Goal: Task Accomplishment & Management: Manage account settings

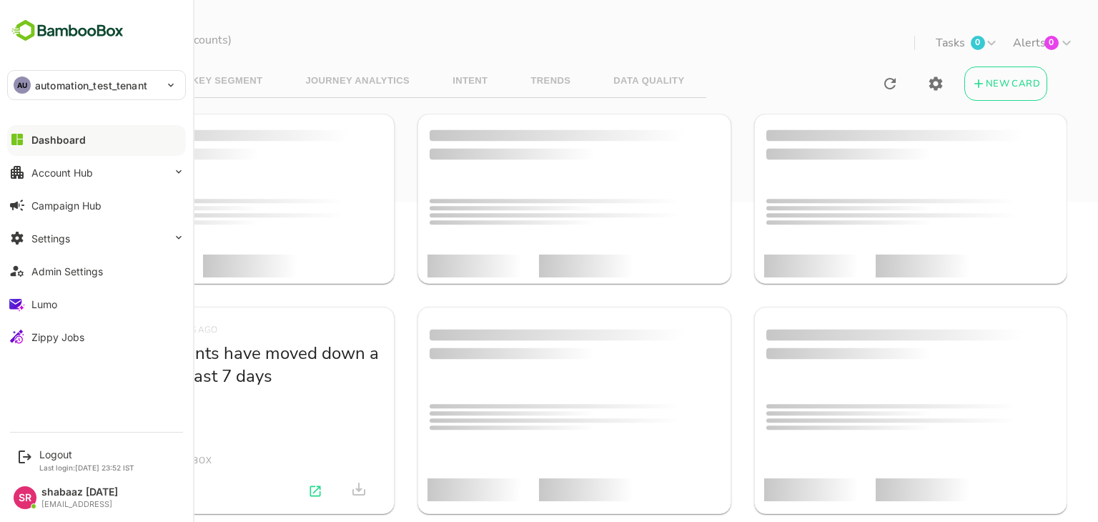
click at [29, 142] on button "Dashboard" at bounding box center [96, 139] width 179 height 29
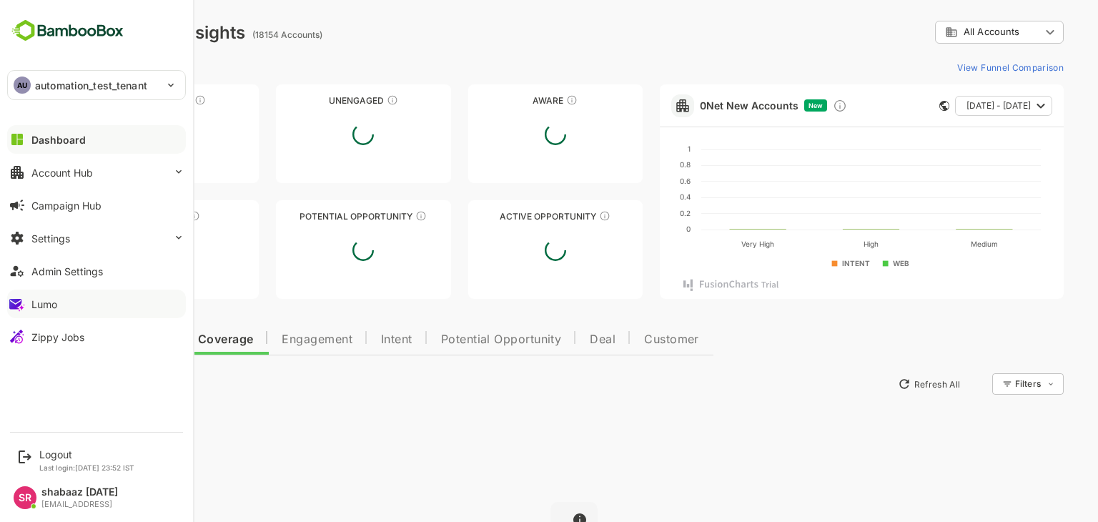
click at [50, 310] on button "Lumo" at bounding box center [96, 304] width 179 height 29
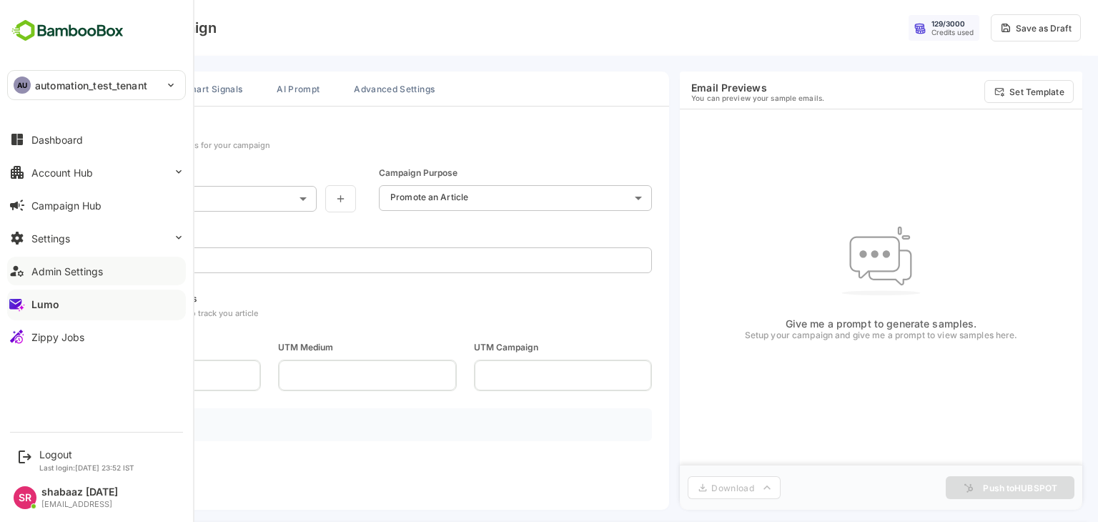
click at [32, 274] on div "Admin Settings" at bounding box center [67, 271] width 72 height 12
click at [42, 335] on div "Zippy Jobs" at bounding box center [57, 337] width 53 height 12
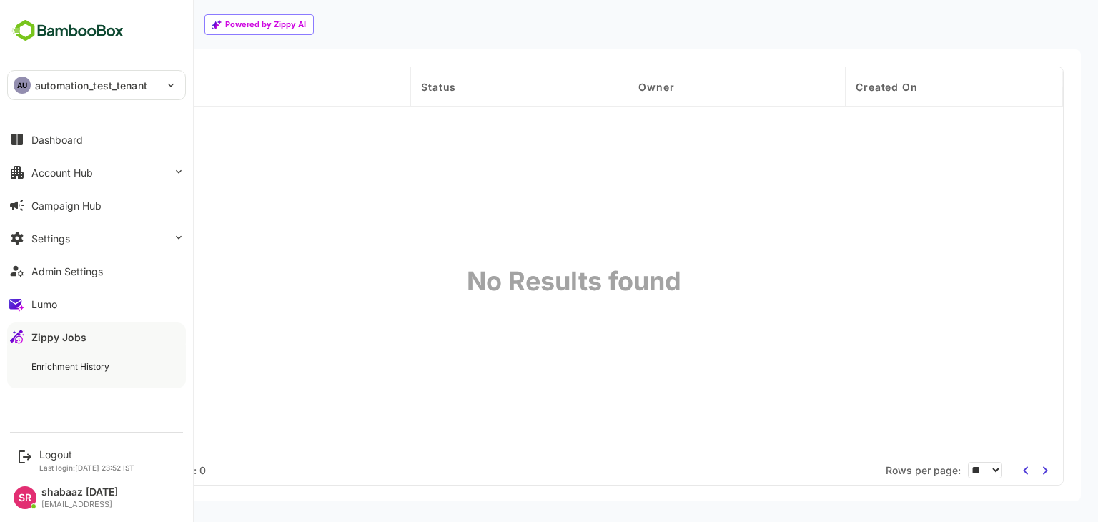
click at [0, 245] on div "Dashboard Account Hub Campaign Hub Settings Admin Settings Lumo Zippy Jobs Enri…" at bounding box center [96, 255] width 193 height 265
click at [49, 270] on div "Admin Settings" at bounding box center [67, 271] width 72 height 12
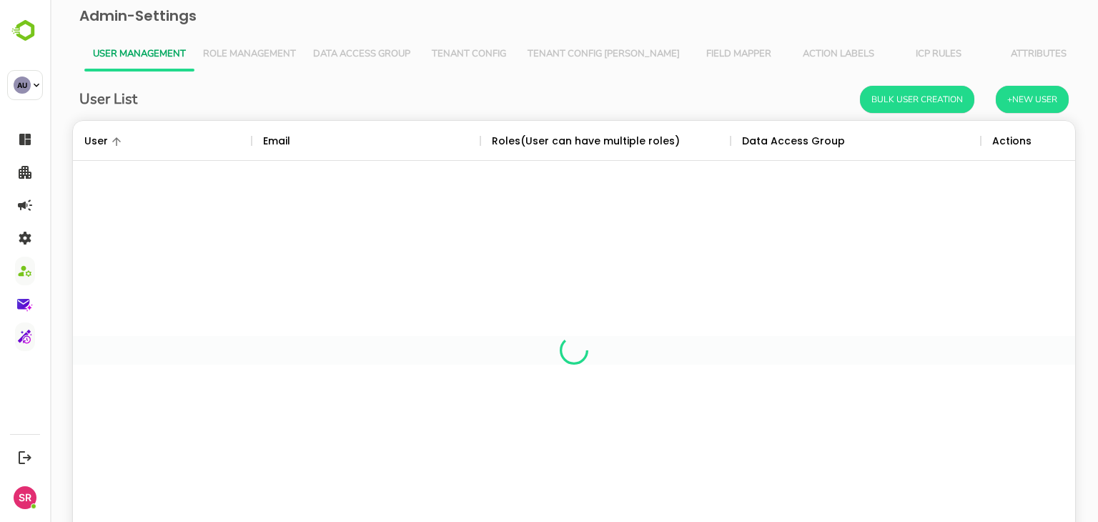
scroll to position [408, 981]
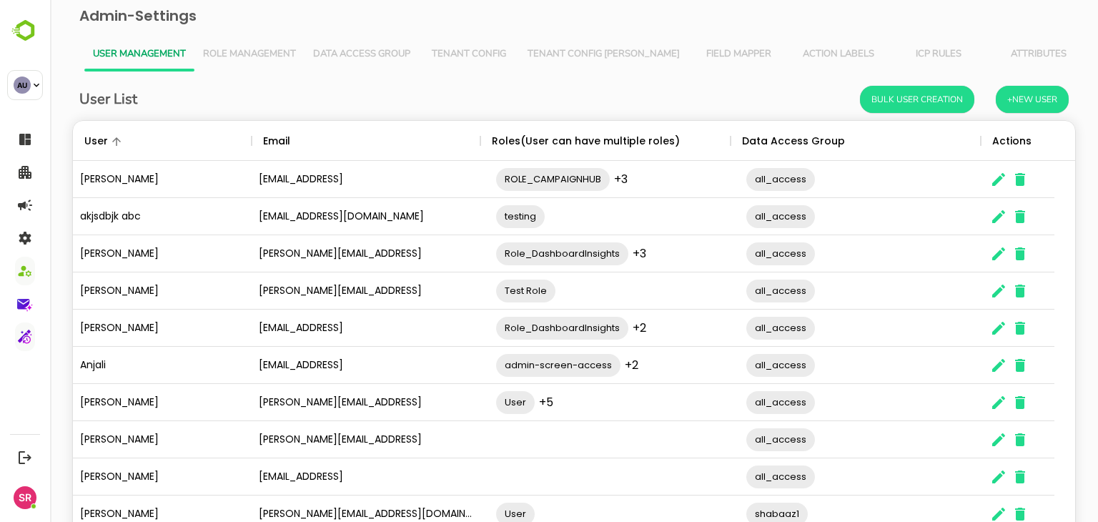
click at [239, 54] on span "Role Management" at bounding box center [249, 54] width 93 height 11
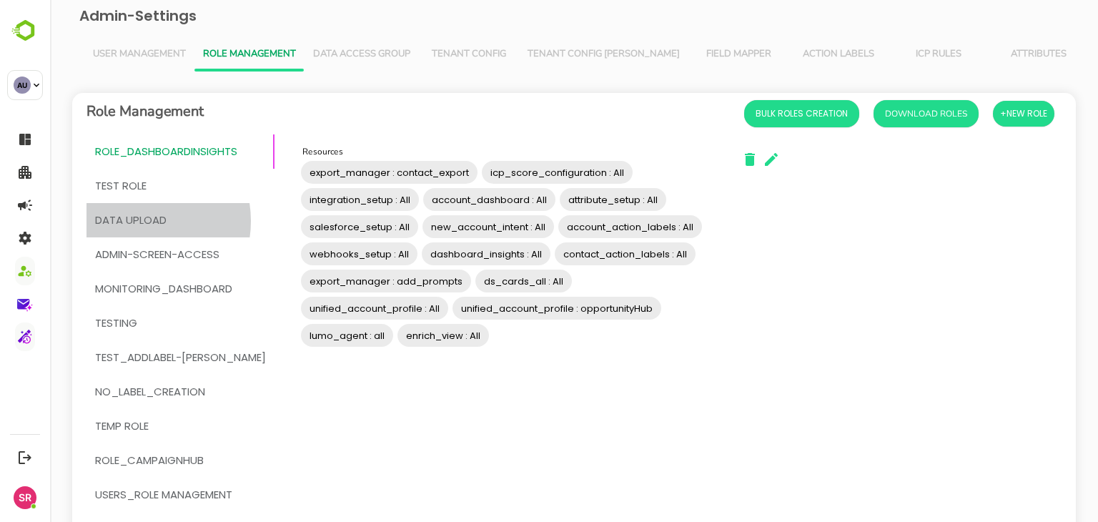
click at [135, 221] on span "DATA UPLOAD" at bounding box center [131, 220] width 72 height 19
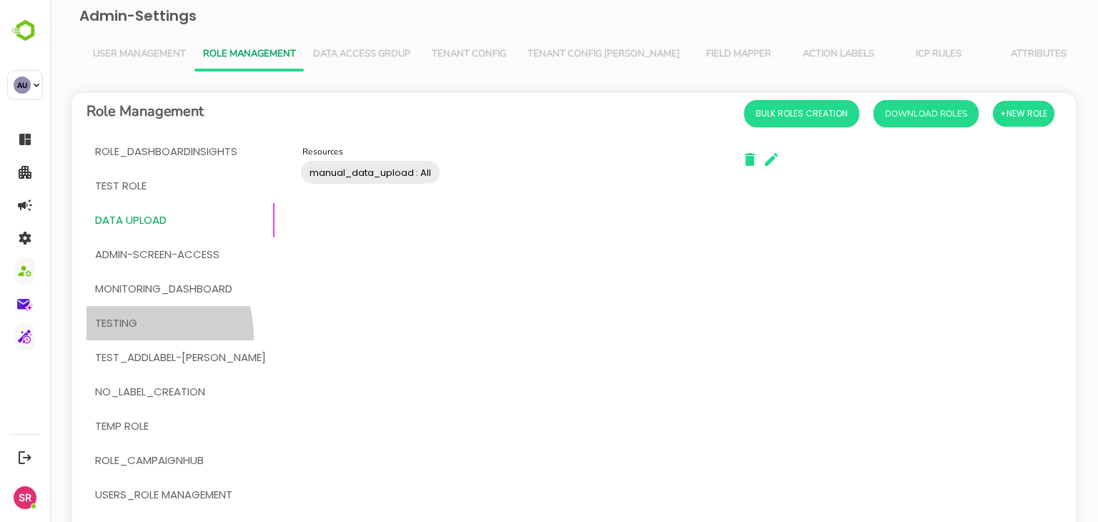
click at [140, 335] on button "testing" at bounding box center [181, 323] width 188 height 34
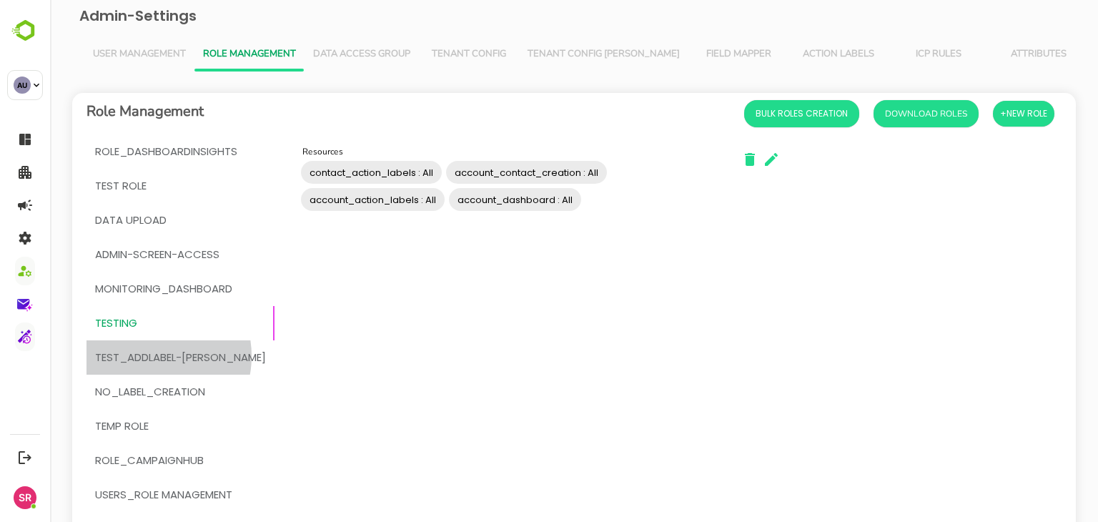
click at [149, 356] on span "test_addLabel-[PERSON_NAME]" at bounding box center [180, 357] width 171 height 19
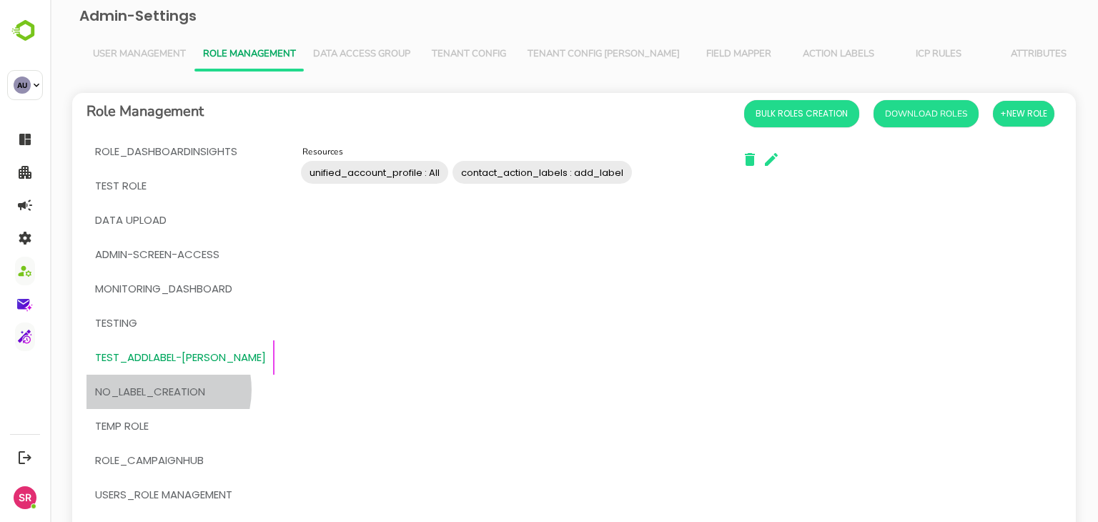
click at [157, 390] on span "No_Label_Creation" at bounding box center [150, 392] width 110 height 19
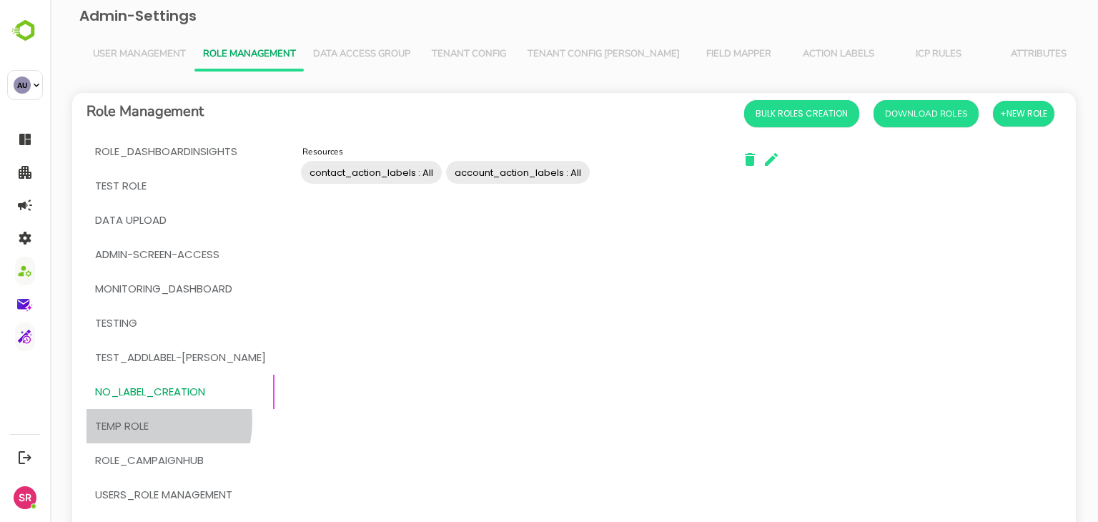
click at [142, 420] on span "temp Role" at bounding box center [122, 426] width 54 height 19
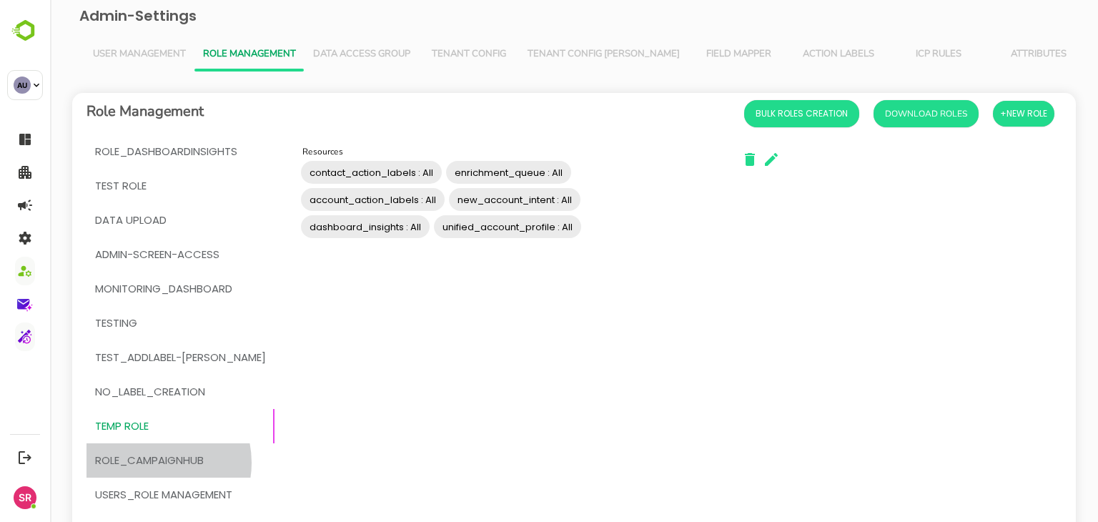
click at [152, 463] on span "ROLE_CAMPAIGNHUB" at bounding box center [149, 460] width 109 height 19
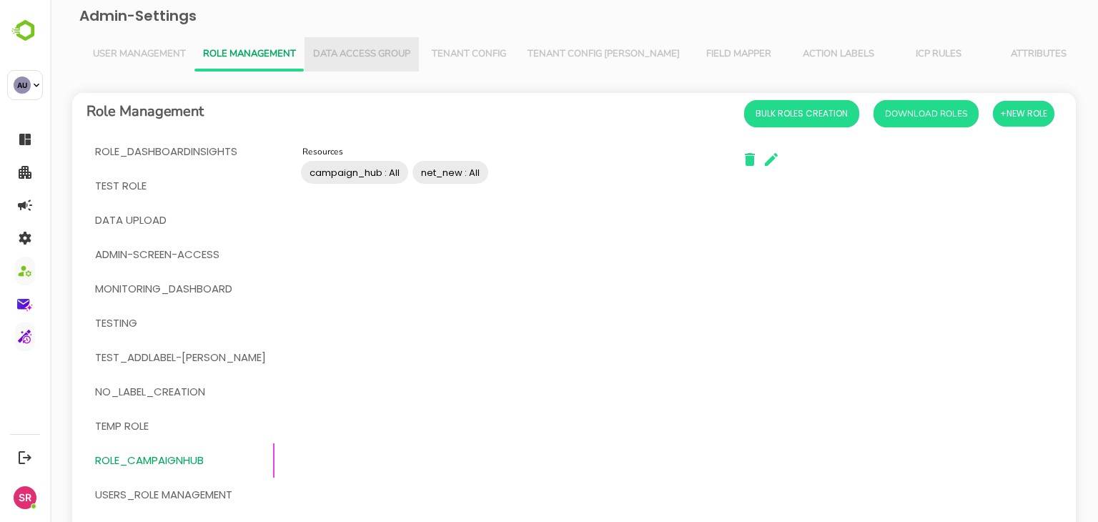
click at [346, 49] on span "Data Access Group" at bounding box center [361, 54] width 97 height 11
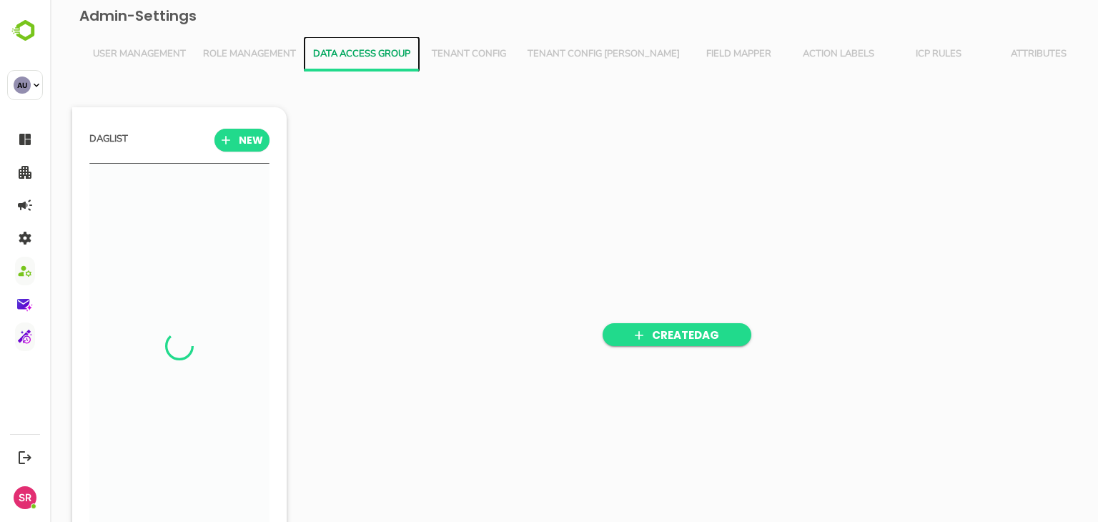
scroll to position [362, 177]
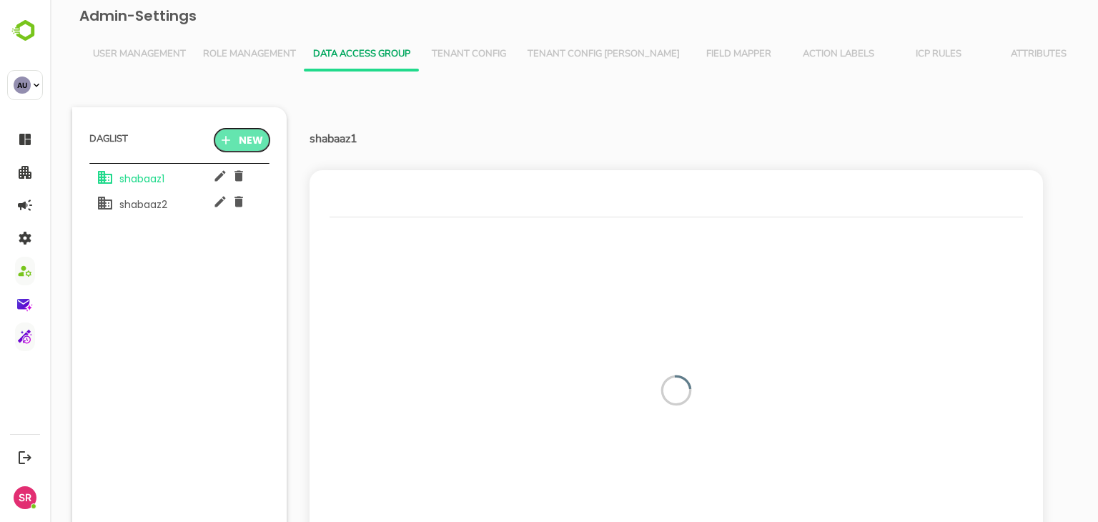
click at [255, 134] on span "NEW" at bounding box center [242, 140] width 32 height 19
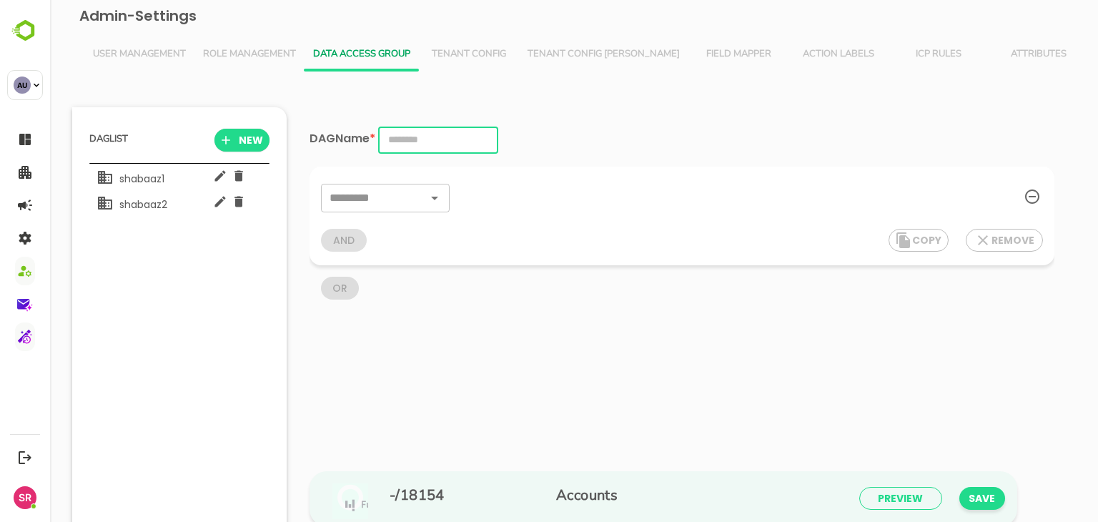
click at [405, 138] on input "text" at bounding box center [438, 140] width 120 height 27
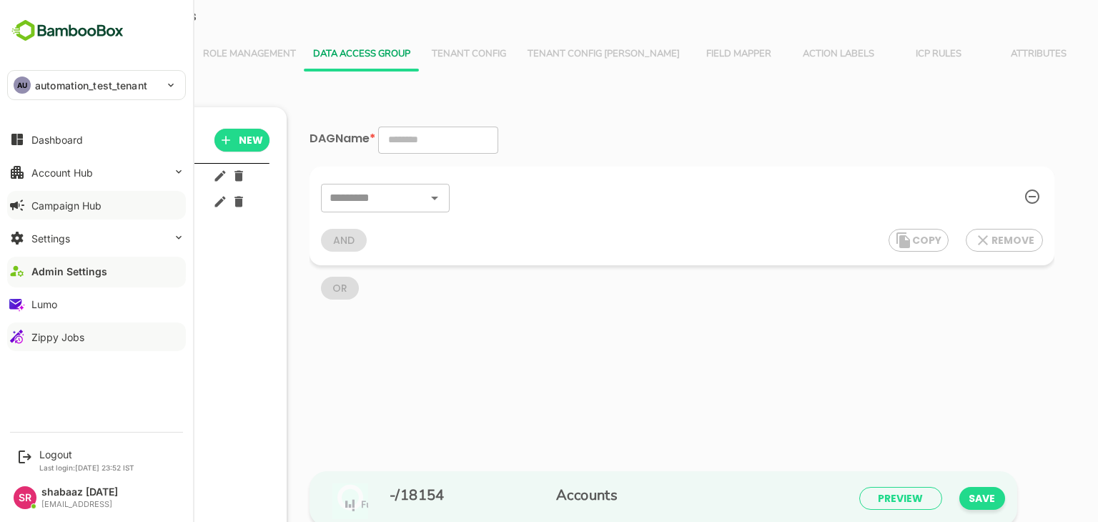
click at [87, 207] on div "Campaign Hub" at bounding box center [66, 206] width 70 height 12
click at [98, 177] on button "Account Hub" at bounding box center [96, 172] width 179 height 29
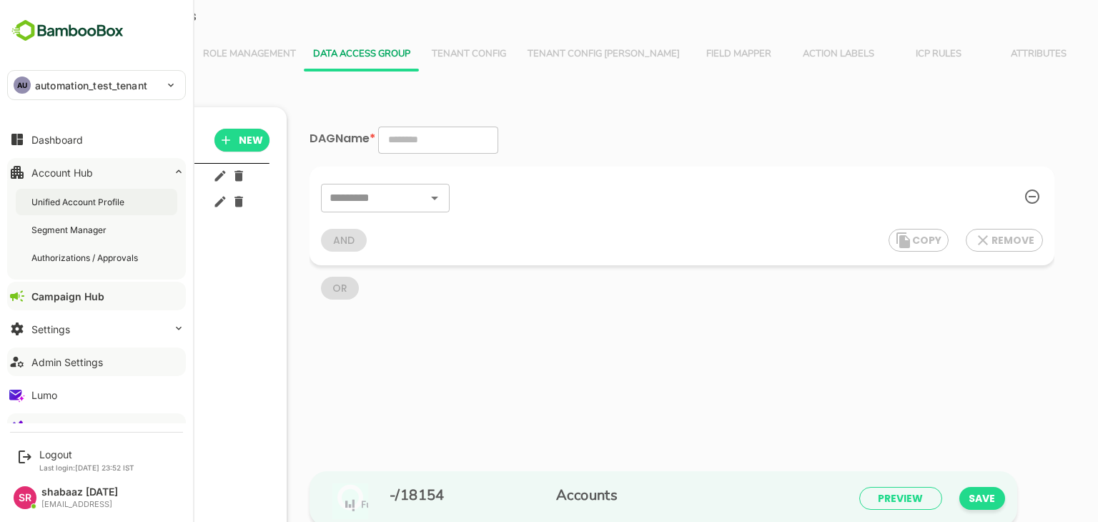
click at [103, 197] on div "Unified Account Profile" at bounding box center [79, 202] width 96 height 12
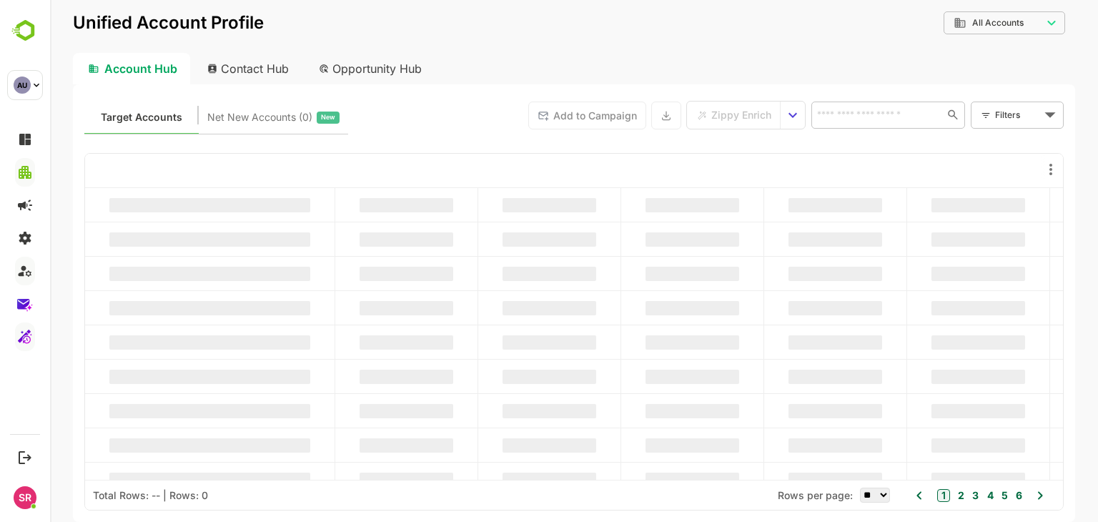
click at [348, 78] on div "Opportunity Hub" at bounding box center [370, 68] width 127 height 31
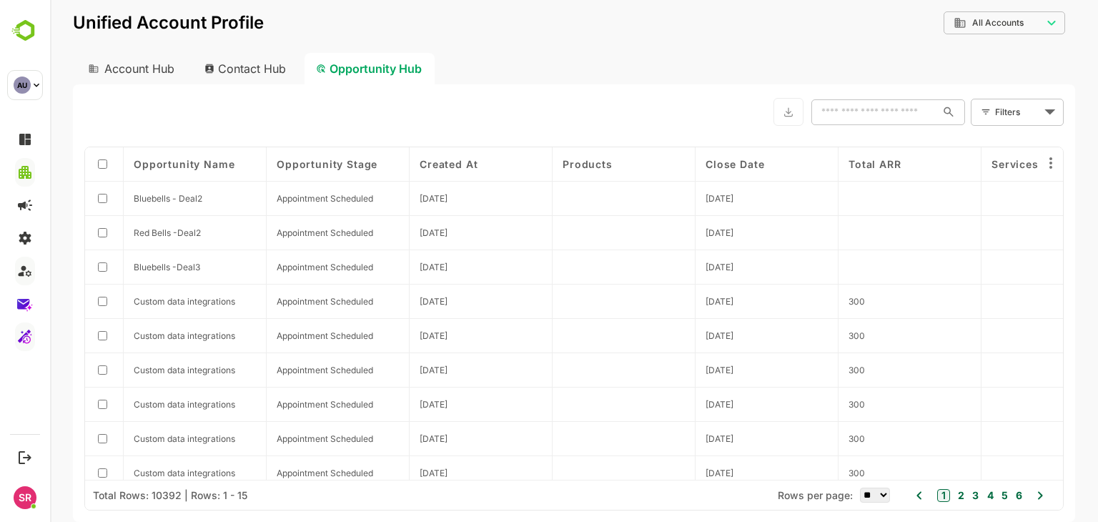
click at [248, 67] on div "Contact Hub" at bounding box center [246, 68] width 106 height 31
type input "**********"
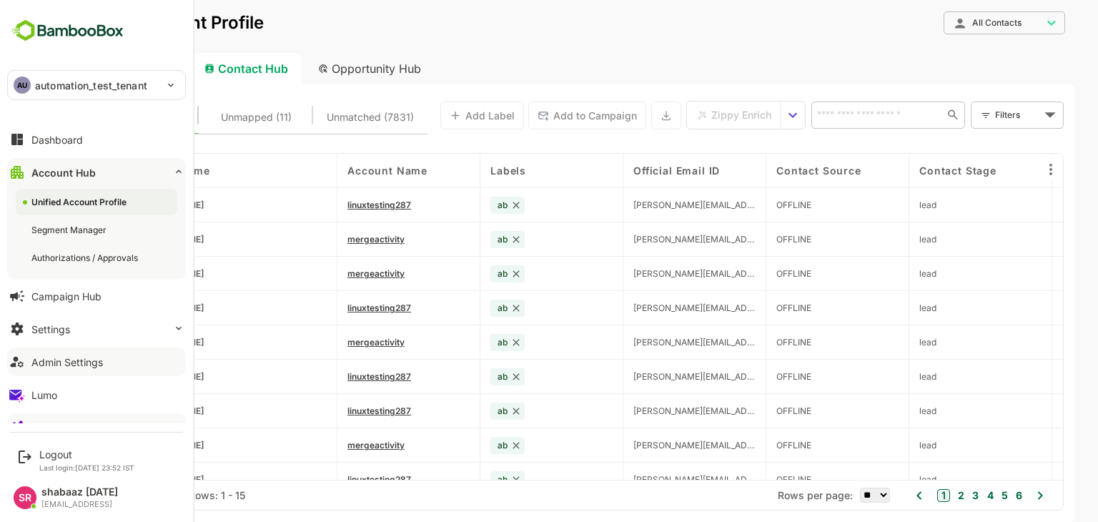
click at [79, 358] on div "Admin Settings" at bounding box center [67, 362] width 72 height 12
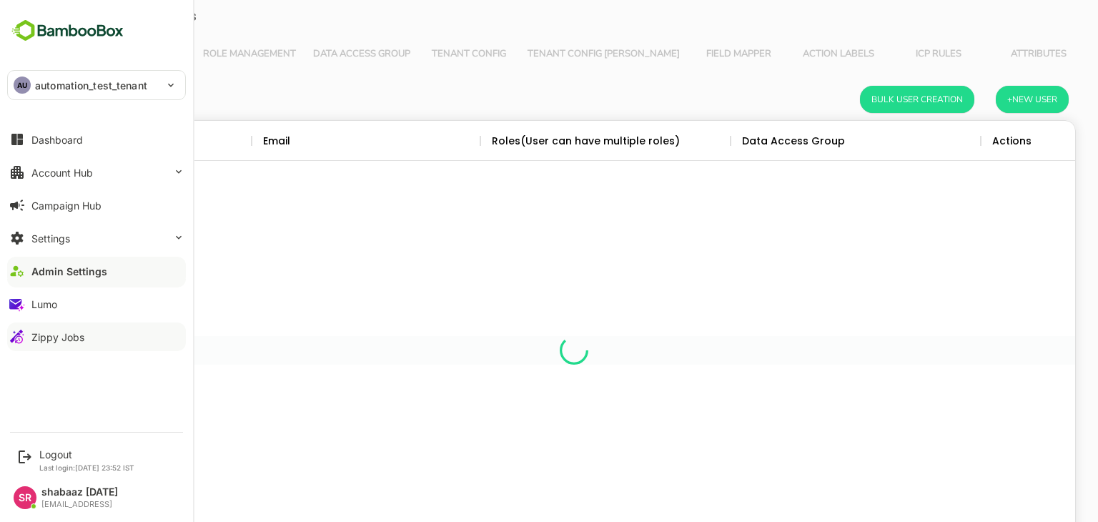
scroll to position [408, 981]
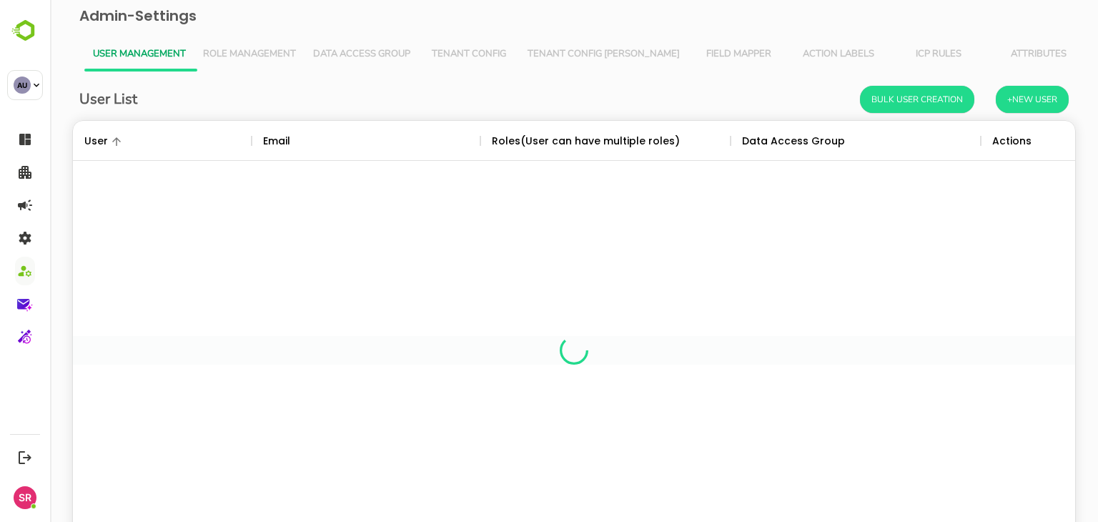
scroll to position [408, 981]
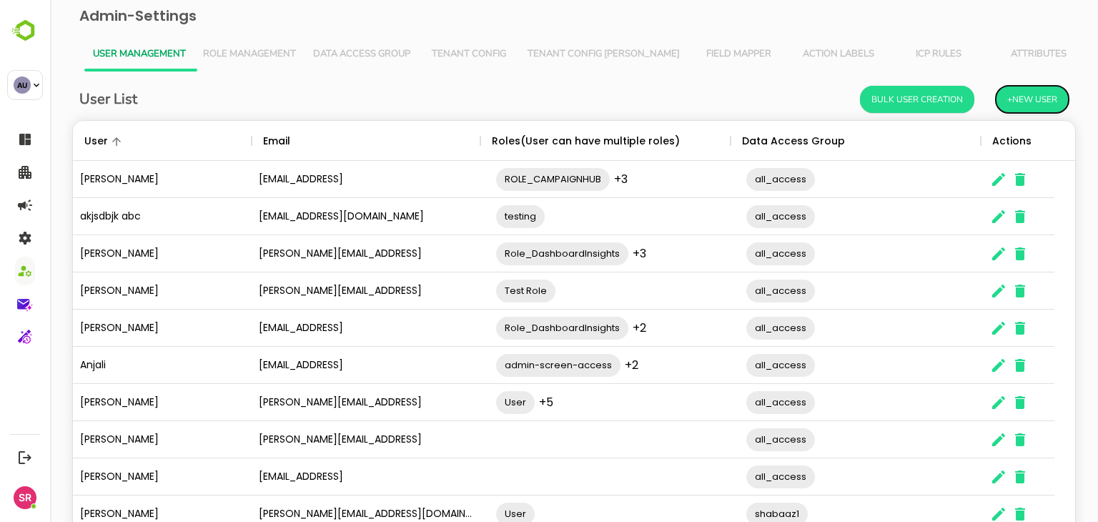
click at [1010, 108] on button "+New User" at bounding box center [1032, 99] width 73 height 27
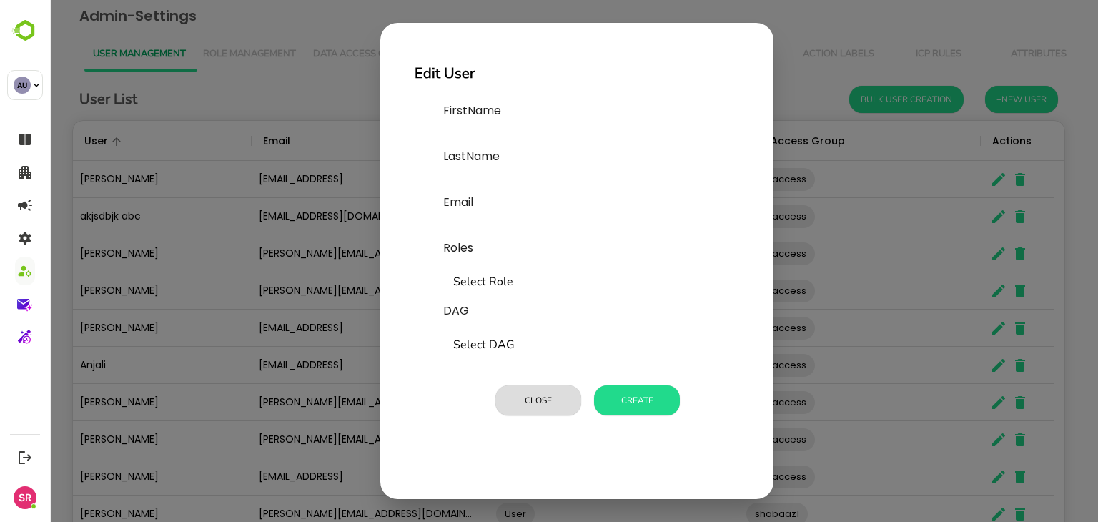
drag, startPoint x: 641, startPoint y: 384, endPoint x: 644, endPoint y: 405, distance: 20.8
click at [644, 405] on div "Close Create" at bounding box center [591, 400] width 296 height 41
click at [644, 405] on button "Create" at bounding box center [637, 400] width 86 height 30
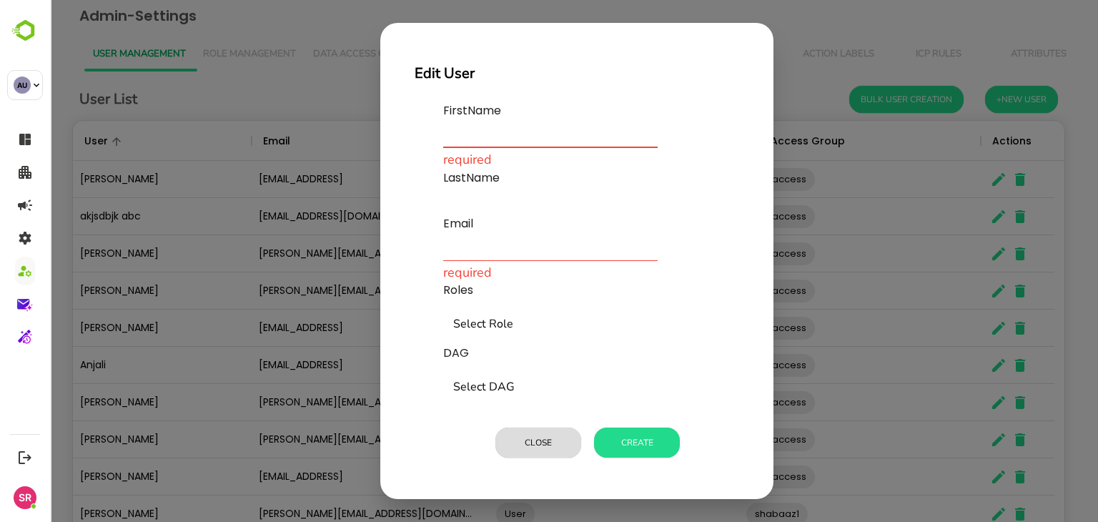
click at [453, 142] on input "text" at bounding box center [550, 136] width 215 height 23
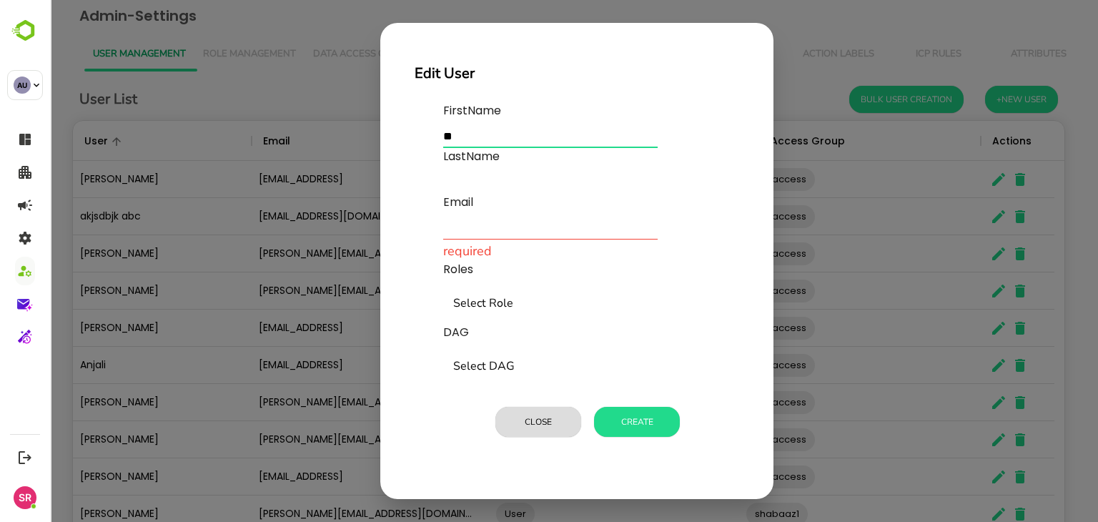
type input "**"
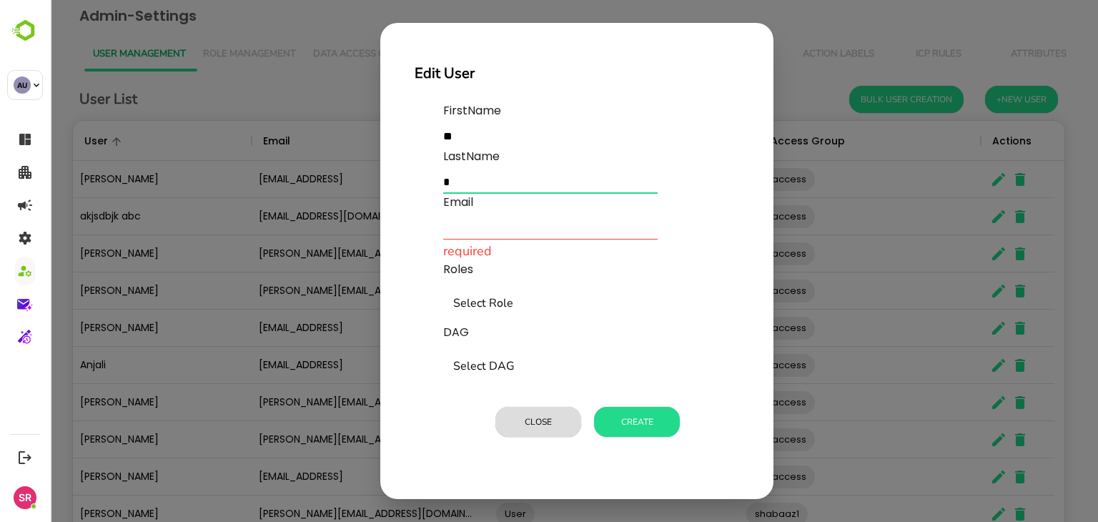
click at [456, 179] on input "text" at bounding box center [550, 182] width 215 height 23
type input "****"
click at [465, 227] on input "text" at bounding box center [550, 228] width 215 height 23
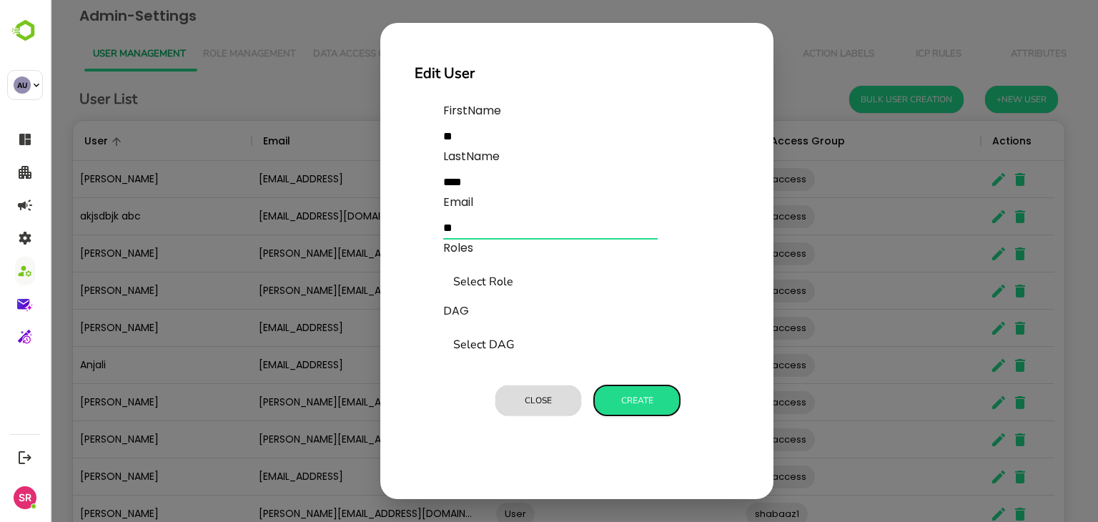
click at [635, 395] on button "Create" at bounding box center [637, 400] width 86 height 30
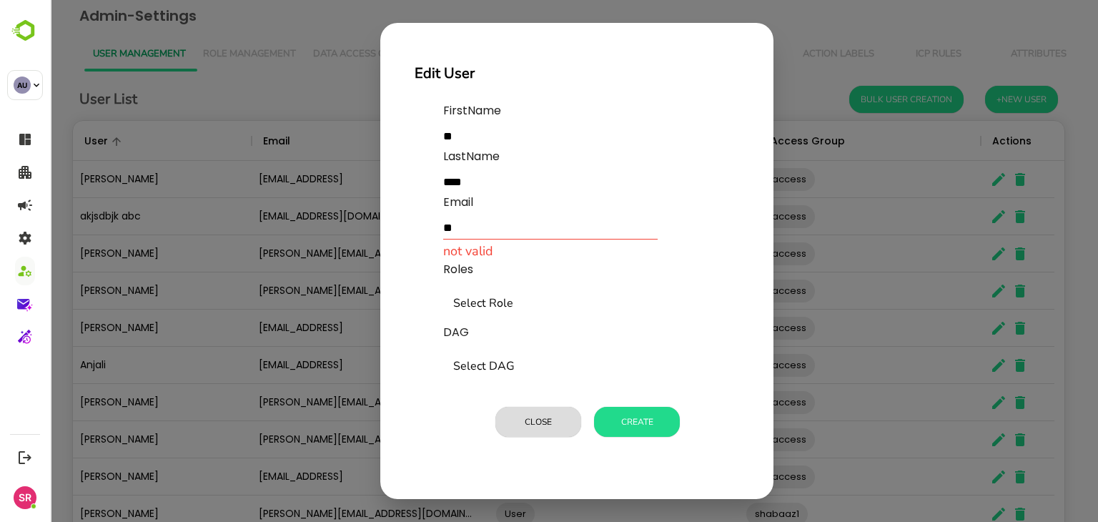
click at [473, 222] on input "**" at bounding box center [550, 228] width 215 height 23
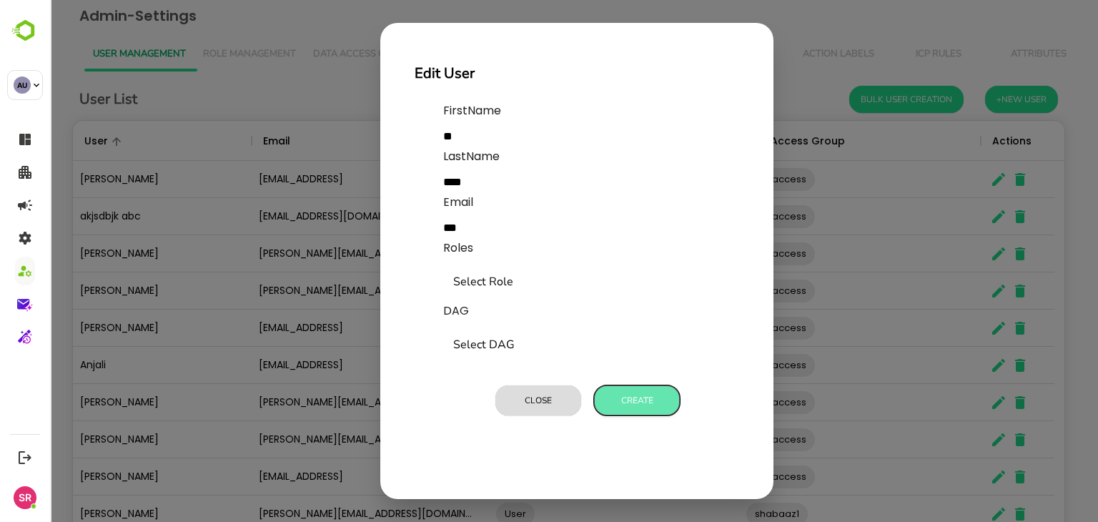
click at [628, 395] on button "Create" at bounding box center [637, 400] width 86 height 30
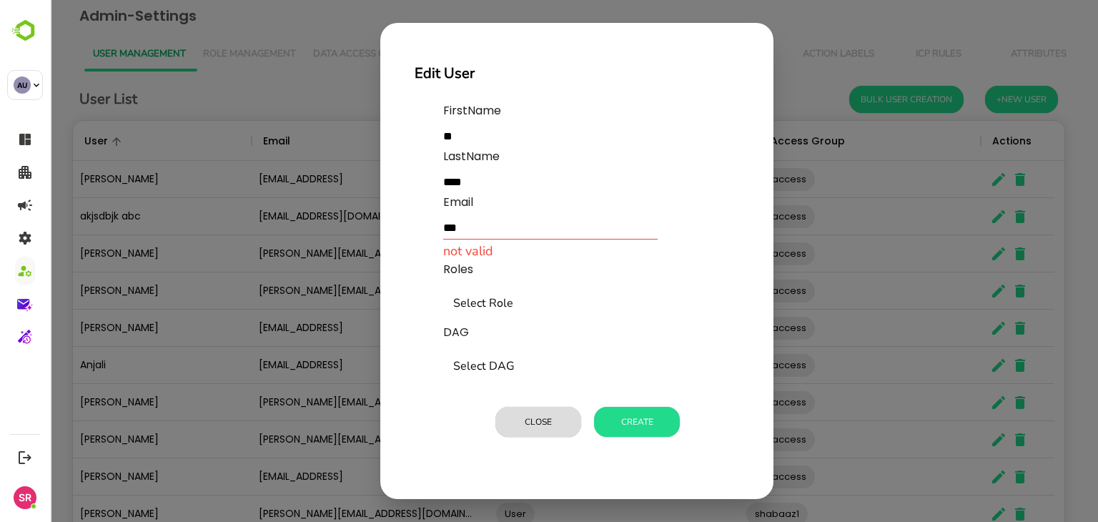
click at [505, 229] on input "***" at bounding box center [550, 228] width 215 height 23
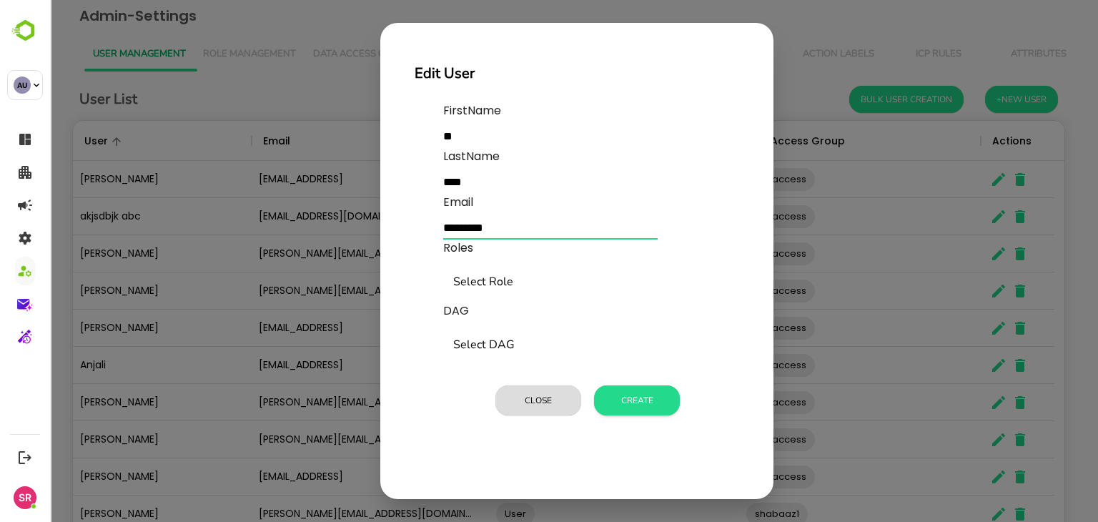
type input "*********"
click at [645, 398] on button "Create" at bounding box center [637, 400] width 86 height 30
click at [552, 397] on button "Close" at bounding box center [539, 400] width 86 height 30
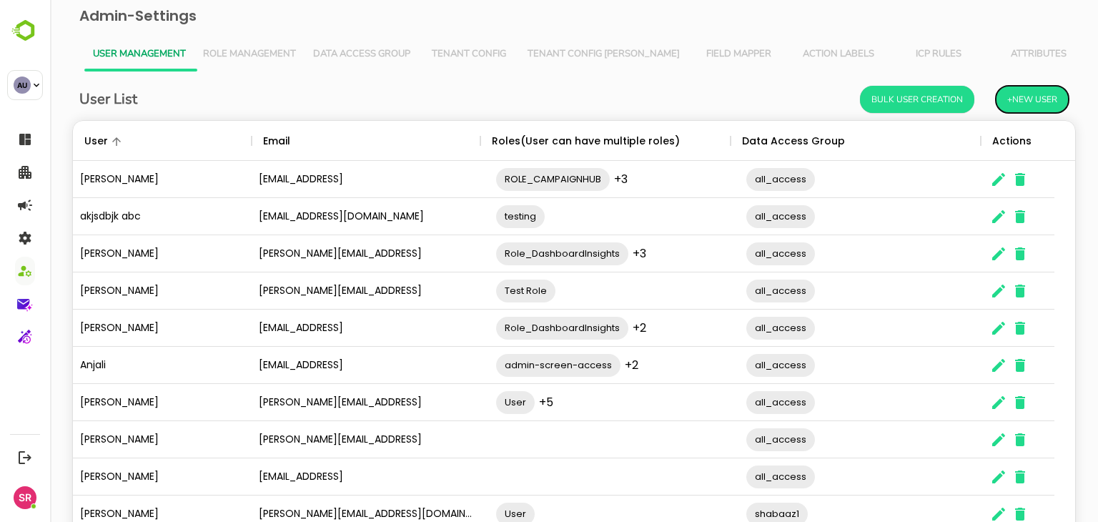
scroll to position [11, 11]
click at [471, 61] on button "Tenant Config" at bounding box center [469, 54] width 100 height 34
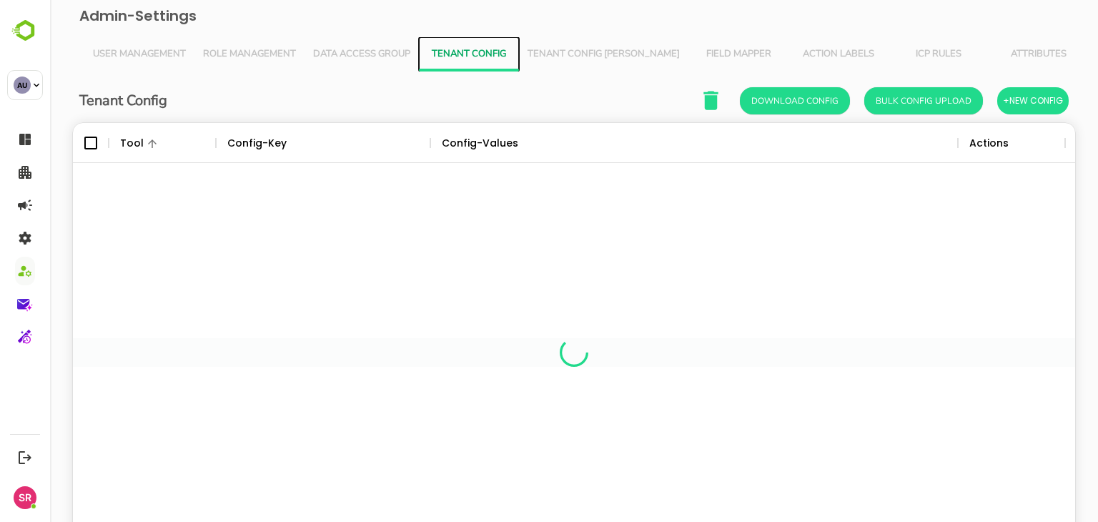
scroll to position [408, 981]
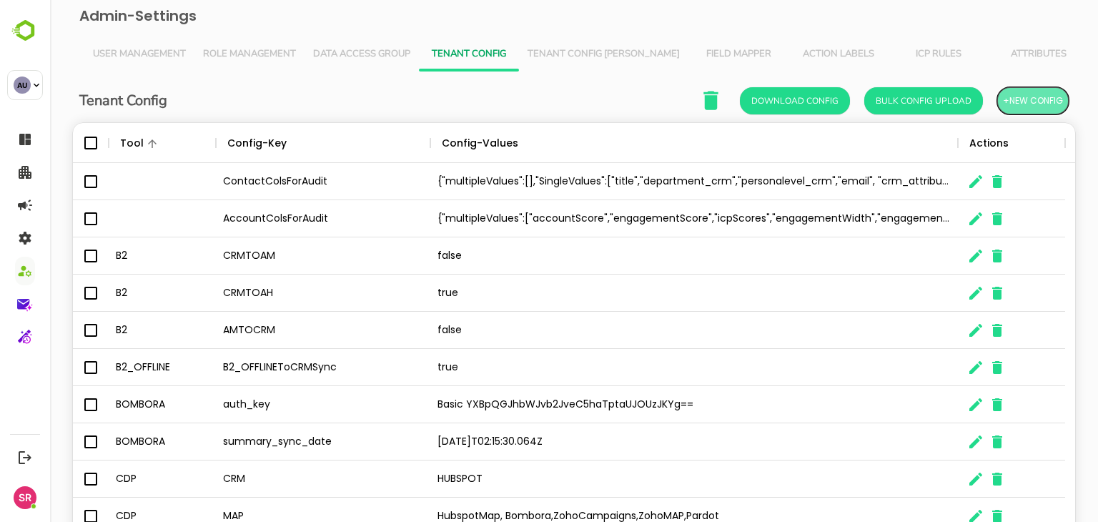
click at [1009, 103] on span "+New Config" at bounding box center [1033, 101] width 60 height 19
click at [1024, 97] on span "+New Config" at bounding box center [1033, 101] width 60 height 19
click at [1027, 104] on span "+New Config" at bounding box center [1033, 101] width 60 height 19
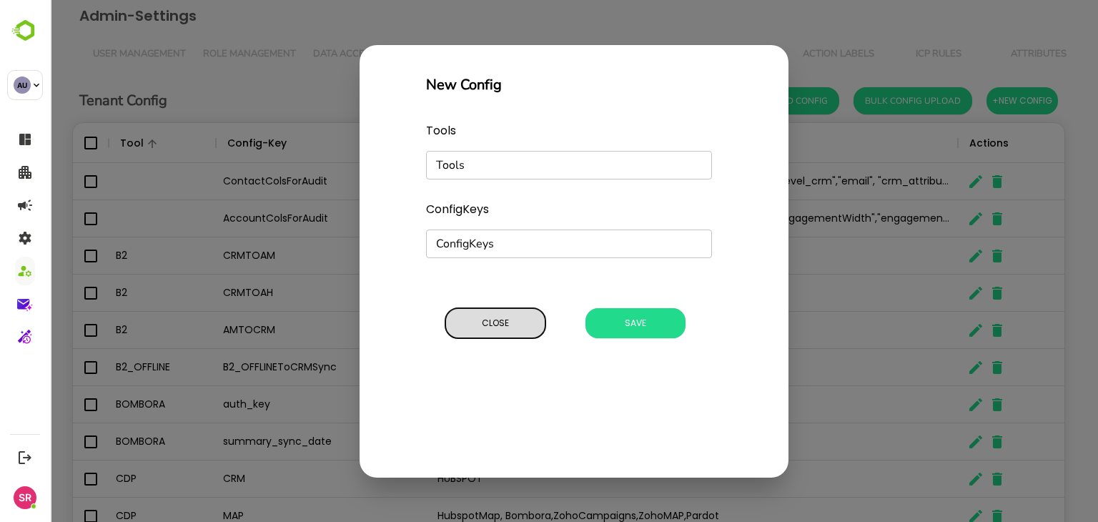
click at [496, 328] on span "Close" at bounding box center [496, 323] width 86 height 19
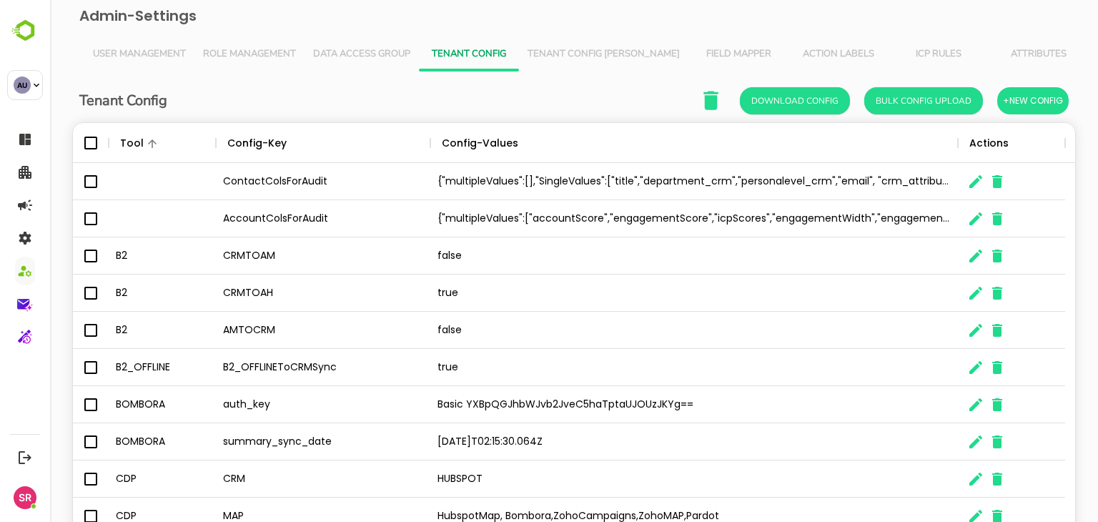
scroll to position [11, 11]
click at [697, 51] on span "Field Mapper" at bounding box center [738, 54] width 83 height 11
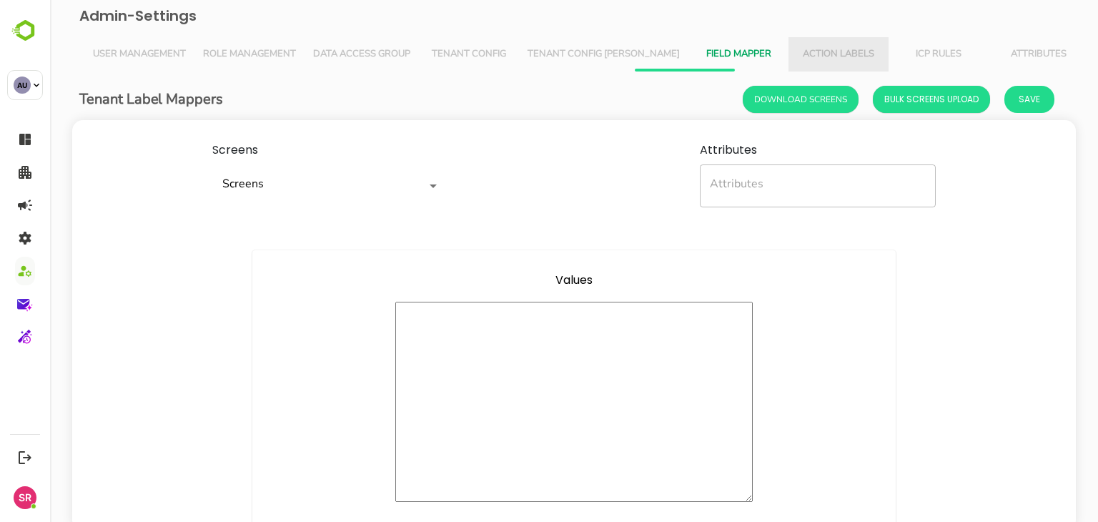
click at [789, 61] on button "Action Labels" at bounding box center [839, 54] width 100 height 34
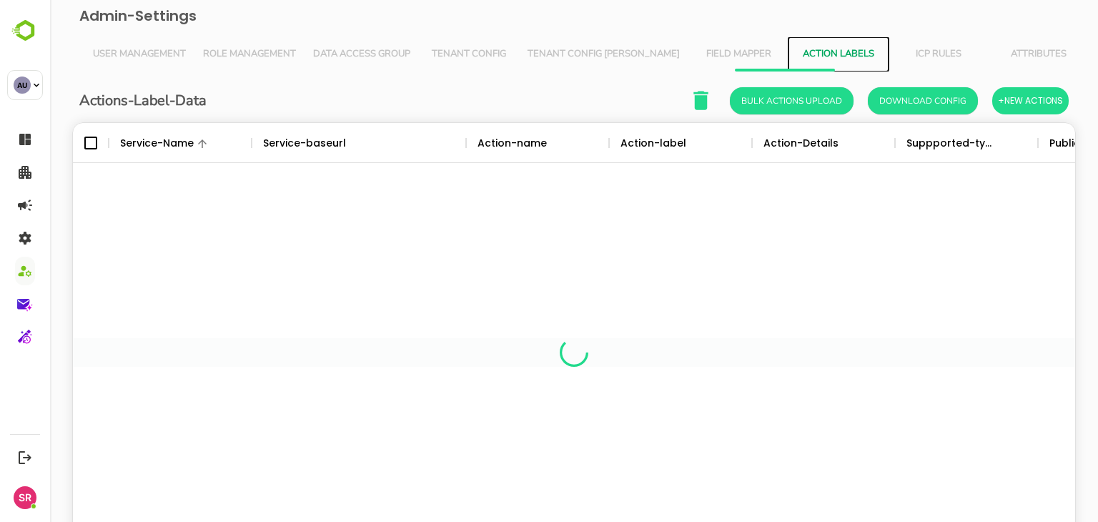
scroll to position [408, 981]
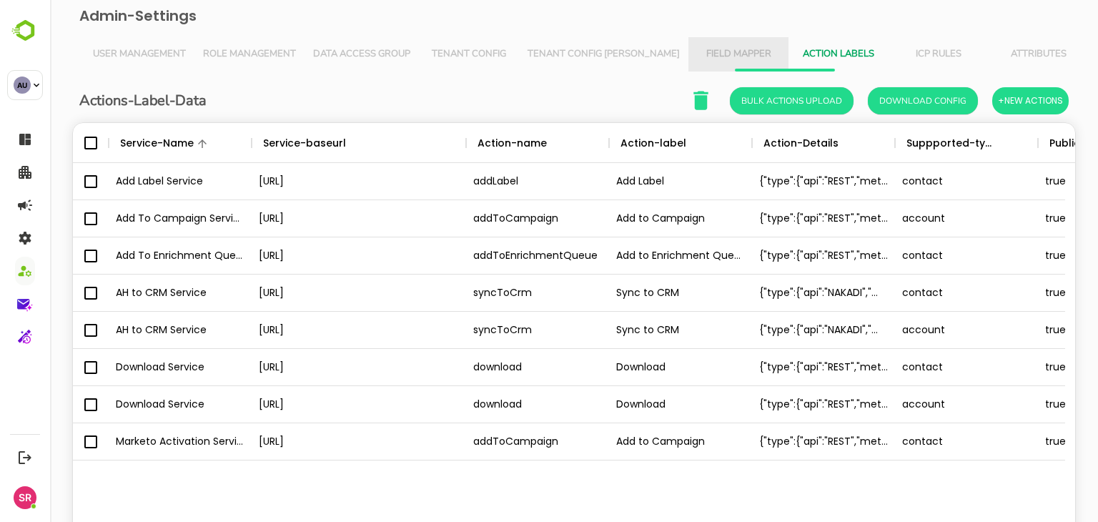
click at [697, 49] on span "Field Mapper" at bounding box center [738, 54] width 83 height 11
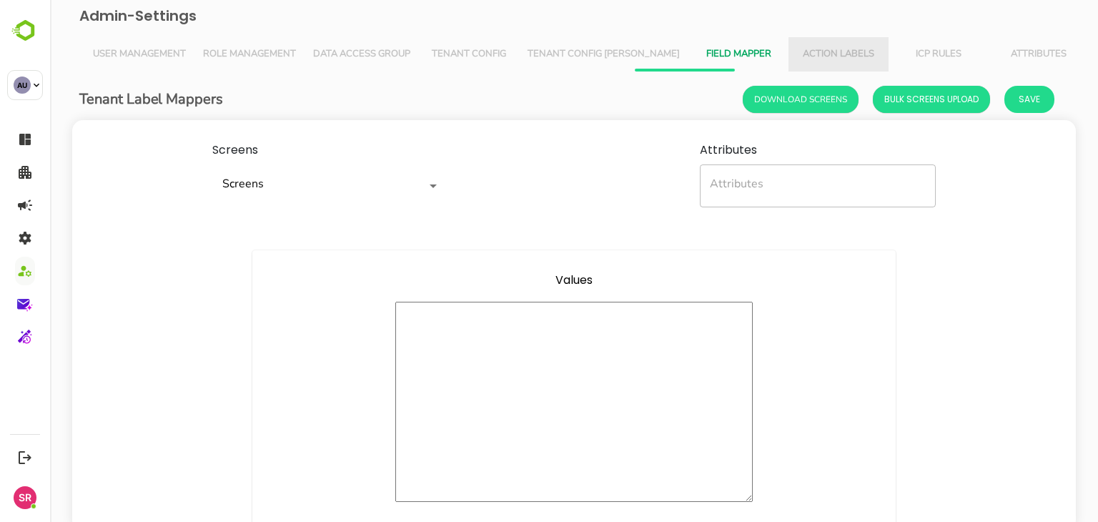
click at [789, 62] on button "Action Labels" at bounding box center [839, 54] width 100 height 34
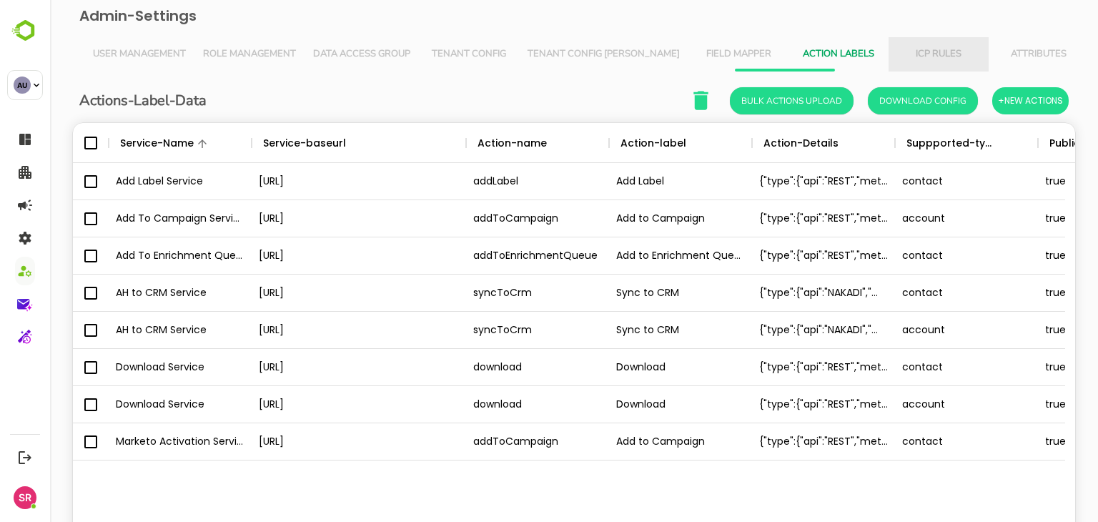
click at [897, 50] on span "ICP Rules" at bounding box center [938, 54] width 83 height 11
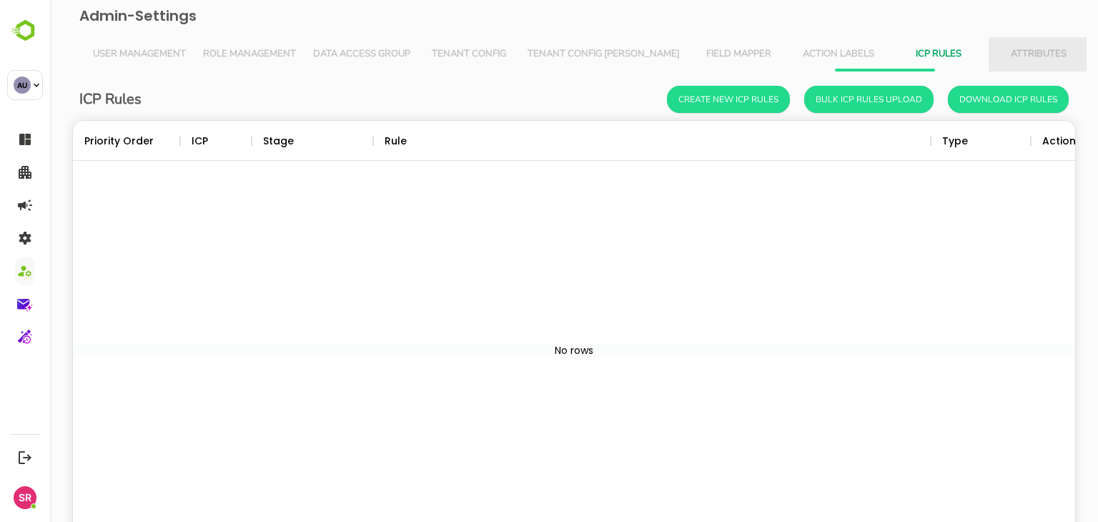
click at [998, 52] on span "Attributes" at bounding box center [1039, 54] width 83 height 11
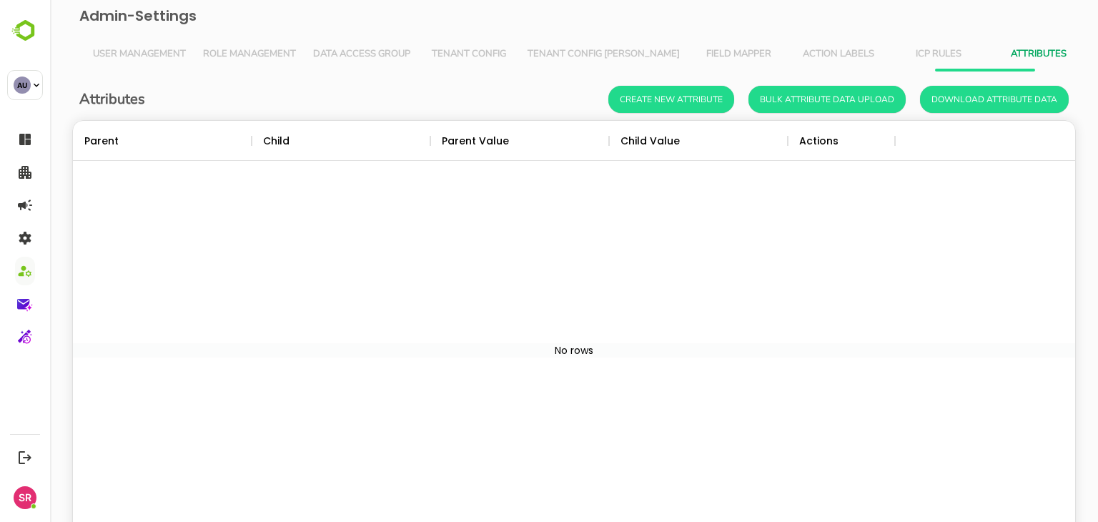
click at [493, 52] on span "Tenant Config" at bounding box center [469, 54] width 83 height 11
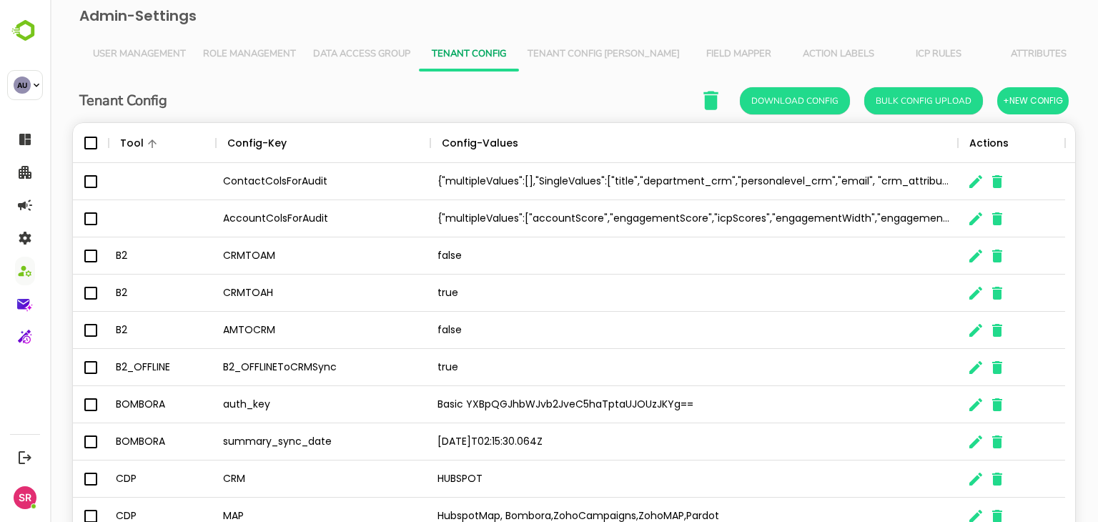
click at [596, 51] on span "Tenant Config [PERSON_NAME]" at bounding box center [604, 54] width 152 height 11
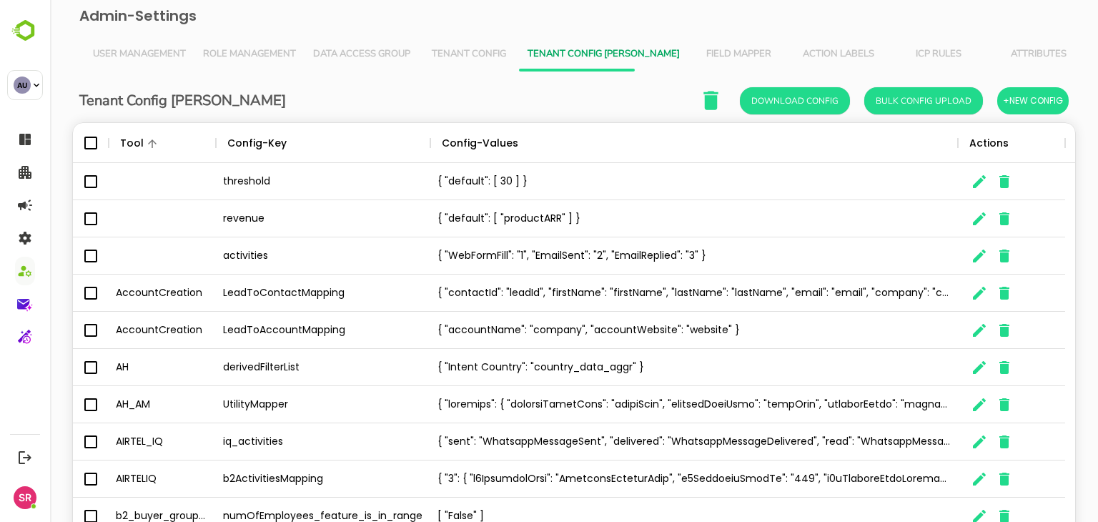
click at [269, 59] on span "Role Management" at bounding box center [249, 54] width 93 height 11
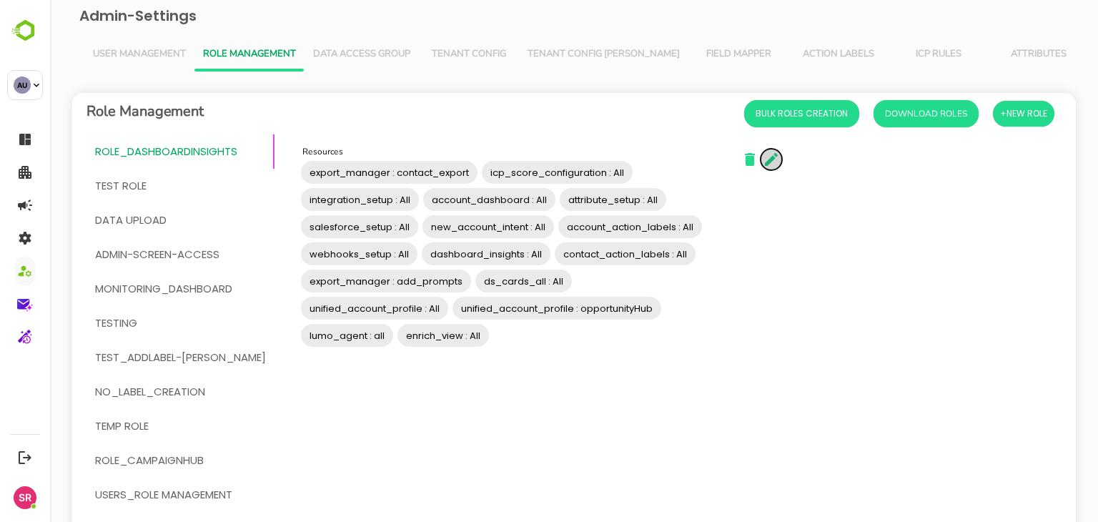
click at [763, 157] on icon "button" at bounding box center [771, 159] width 17 height 17
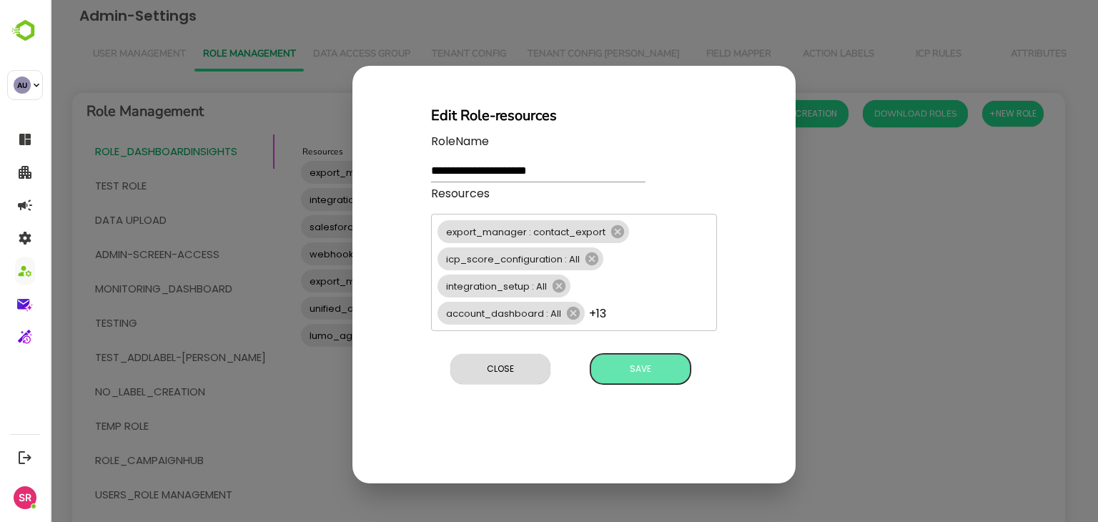
click at [624, 373] on span "Save" at bounding box center [641, 369] width 86 height 19
